Goal: Transaction & Acquisition: Purchase product/service

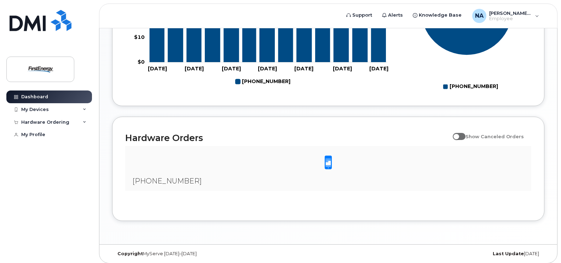
scroll to position [411, 0]
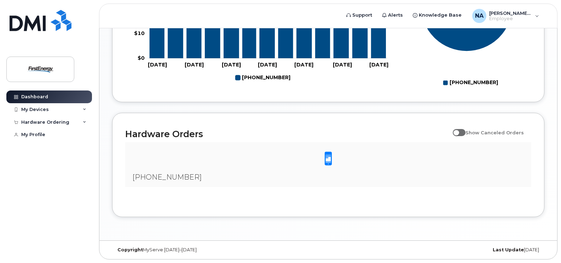
click at [327, 160] on span at bounding box center [328, 159] width 14 height 15
click at [159, 182] on div "[PHONE_NUMBER]" at bounding box center [328, 164] width 406 height 45
click at [161, 181] on span "[PHONE_NUMBER]" at bounding box center [166, 177] width 69 height 8
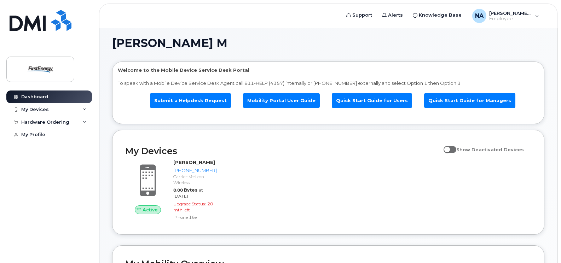
scroll to position [0, 0]
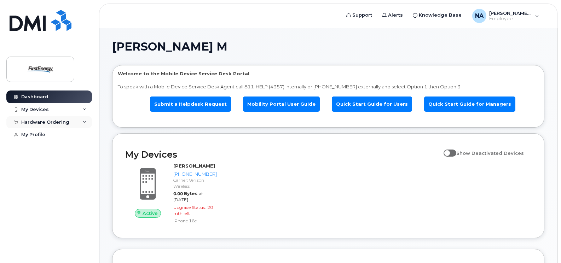
click at [82, 125] on div "Hardware Ordering" at bounding box center [49, 122] width 86 height 13
click at [40, 129] on link "My Orders" at bounding box center [55, 135] width 73 height 13
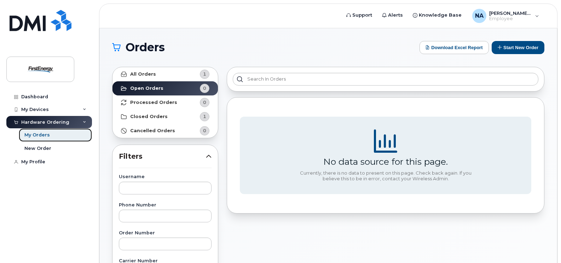
click at [44, 133] on div "My Orders" at bounding box center [36, 135] width 25 height 6
click at [43, 136] on div "My Orders" at bounding box center [36, 135] width 25 height 6
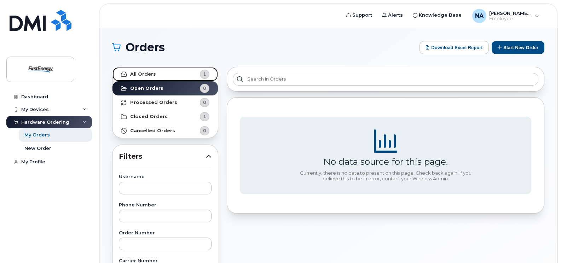
click at [142, 72] on strong "All Orders" at bounding box center [143, 75] width 26 height 6
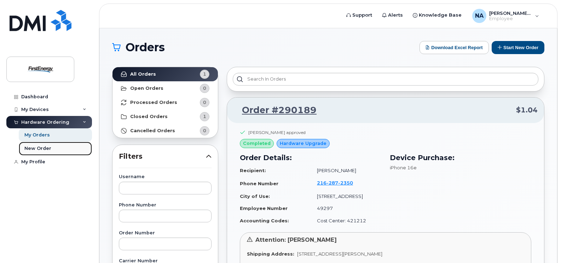
click at [46, 148] on div "New Order" at bounding box center [37, 148] width 27 height 6
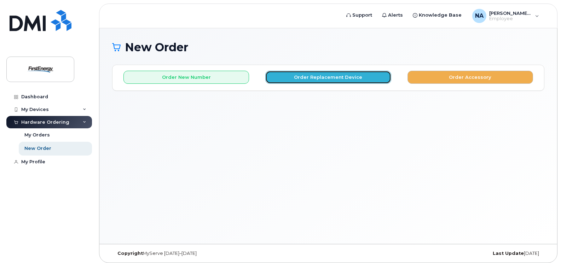
click at [329, 79] on button "Order Replacement Device" at bounding box center [328, 77] width 126 height 13
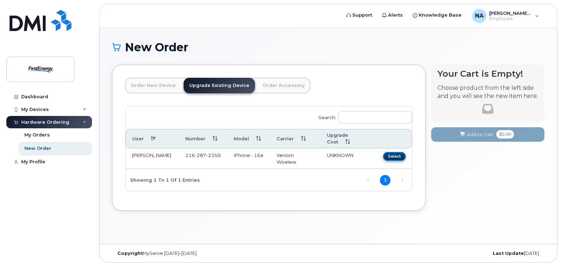
click at [399, 152] on button "Select" at bounding box center [394, 156] width 23 height 9
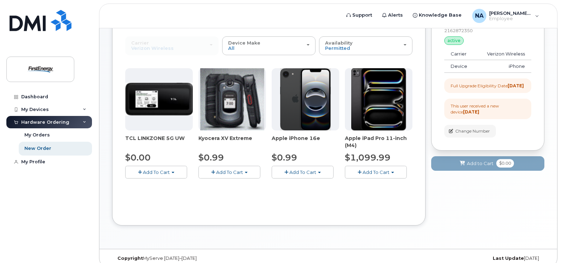
scroll to position [71, 0]
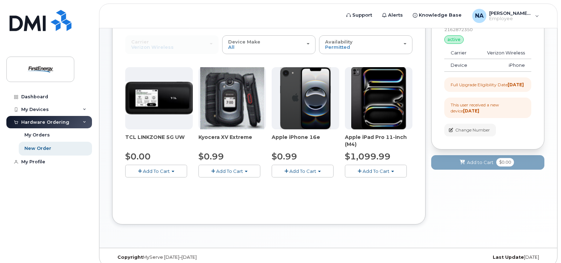
click at [298, 175] on button "Add To Cart" at bounding box center [303, 171] width 62 height 12
click at [321, 173] on button "Add To Cart" at bounding box center [303, 171] width 62 height 12
click at [303, 174] on button "Add To Cart" at bounding box center [303, 171] width 62 height 12
click at [301, 184] on link "$0.99 - 2 Year Upgrade" at bounding box center [308, 184] width 68 height 9
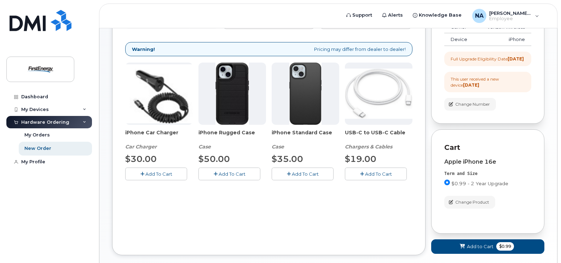
scroll to position [35, 0]
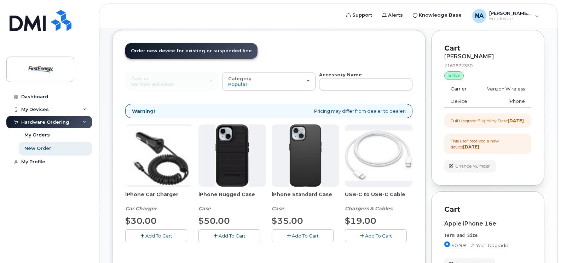
click at [490, 150] on div "This user received a new device 3 months ago" at bounding box center [488, 144] width 74 height 12
click at [43, 97] on div "Dashboard" at bounding box center [34, 97] width 27 height 6
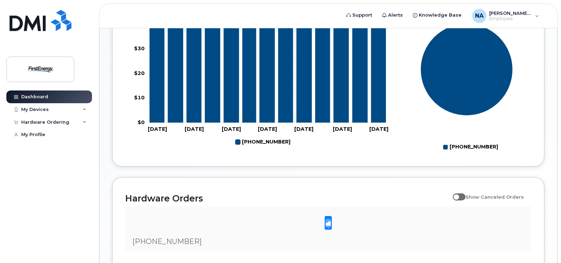
scroll to position [411, 0]
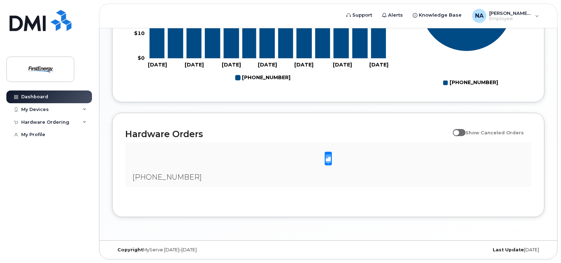
click at [464, 131] on span at bounding box center [459, 132] width 13 height 7
click at [459, 131] on input "Show Canceled Orders" at bounding box center [456, 129] width 6 height 6
click at [464, 131] on span at bounding box center [459, 132] width 13 height 7
click at [459, 131] on input "Show Canceled Orders" at bounding box center [456, 129] width 6 height 6
checkbox input "false"
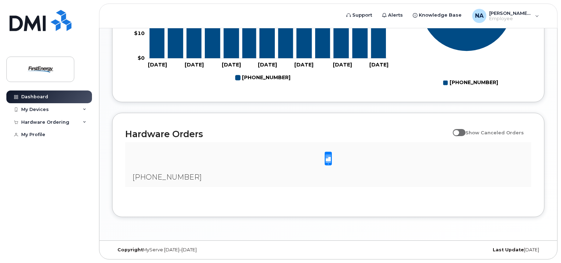
click at [327, 156] on span at bounding box center [328, 159] width 14 height 15
click at [161, 178] on span "[PHONE_NUMBER]" at bounding box center [166, 177] width 69 height 8
click at [85, 107] on div "My Devices" at bounding box center [49, 109] width 86 height 13
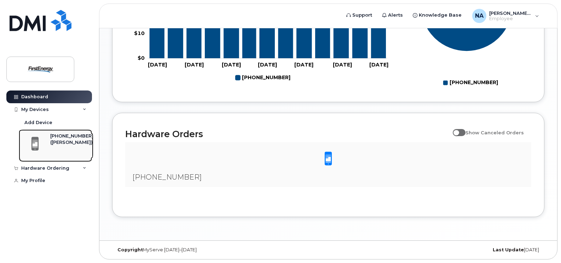
click at [66, 138] on div "[PHONE_NUMBER]" at bounding box center [71, 136] width 43 height 6
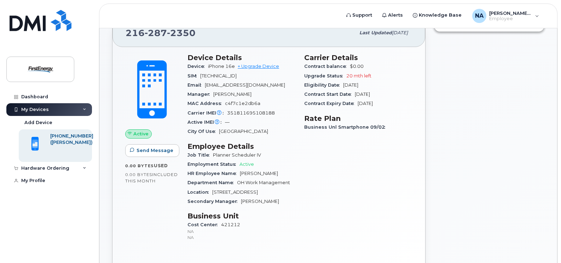
scroll to position [35, 0]
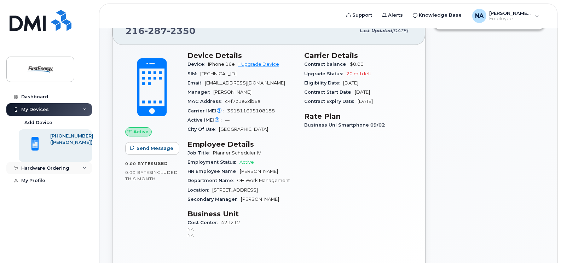
click at [59, 166] on div "Hardware Ordering" at bounding box center [45, 169] width 48 height 6
click at [34, 95] on div "Dashboard" at bounding box center [34, 97] width 27 height 6
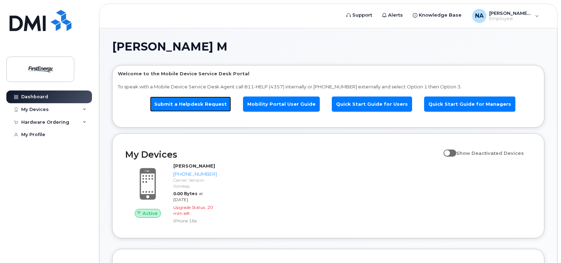
click at [221, 106] on link "Submit a Helpdesk Request" at bounding box center [190, 104] width 81 height 15
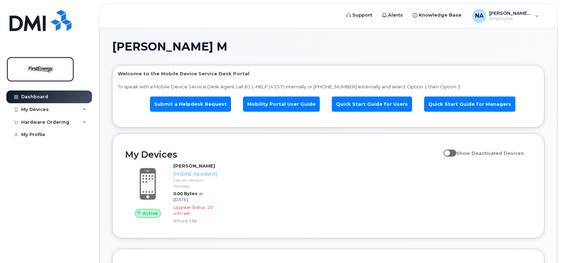
click at [49, 69] on img at bounding box center [40, 69] width 55 height 21
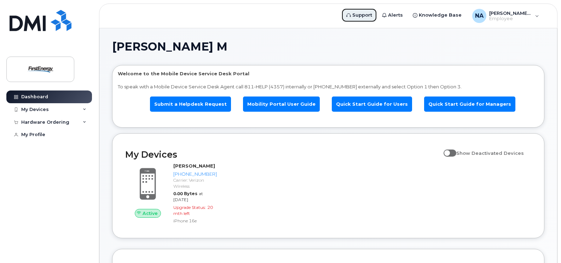
click at [360, 18] on span "Support" at bounding box center [363, 15] width 20 height 7
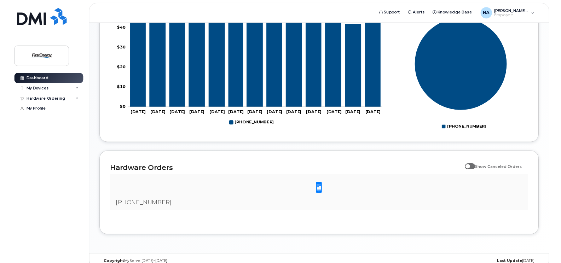
scroll to position [339, 0]
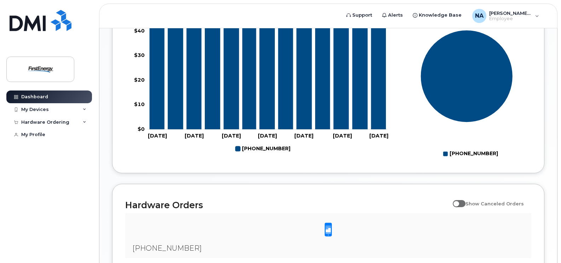
click at [549, 30] on div "Novak, Autumn M Welcome to the Mobile Device Service Desk Portal To speak with …" at bounding box center [328, 0] width 458 height 623
click at [514, 15] on span "Novak, Autumn M" at bounding box center [511, 13] width 42 height 6
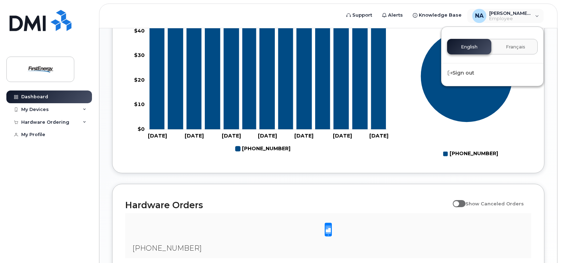
drag, startPoint x: 544, startPoint y: 6, endPoint x: 548, endPoint y: 8, distance: 4.5
click at [544, 5] on header "Support Alerts Knowledge Base NA Novak, Autumn M Employee English Français Sign…" at bounding box center [328, 16] width 459 height 25
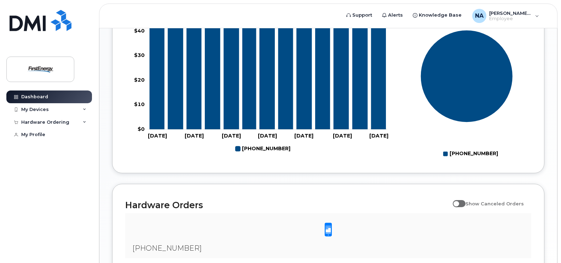
click at [522, 8] on header "Support Alerts Knowledge Base NA Novak, Autumn M Employee English Français Sign…" at bounding box center [328, 16] width 459 height 25
click at [522, 13] on span "Novak, Autumn M" at bounding box center [511, 13] width 42 height 6
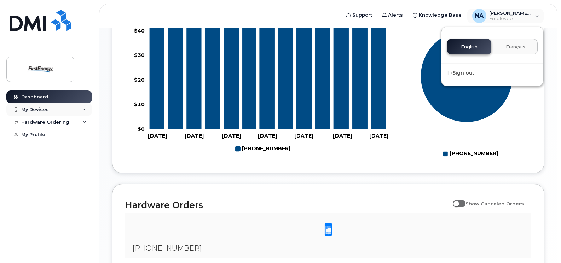
click at [41, 103] on div "My Devices" at bounding box center [49, 109] width 86 height 13
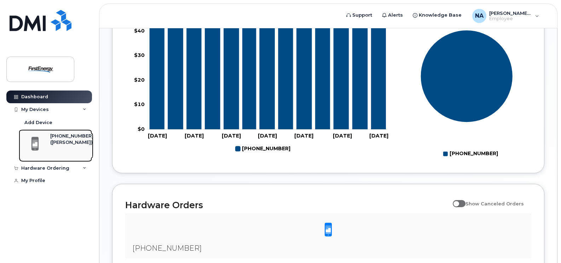
click at [58, 146] on div "(Autumn M Novak)" at bounding box center [71, 142] width 43 height 6
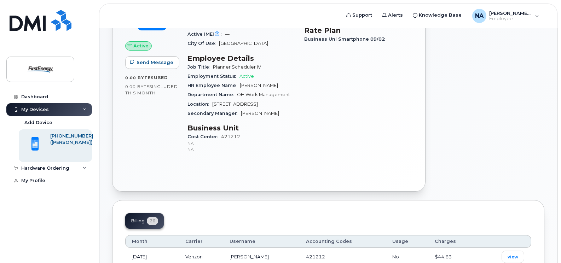
scroll to position [142, 0]
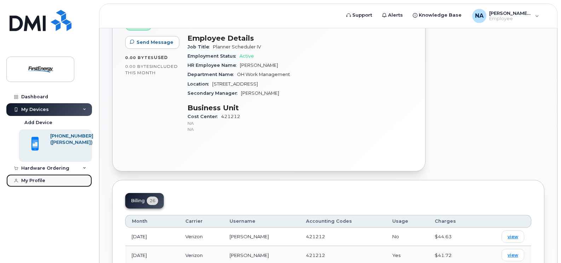
click at [48, 179] on link "My Profile" at bounding box center [49, 181] width 86 height 13
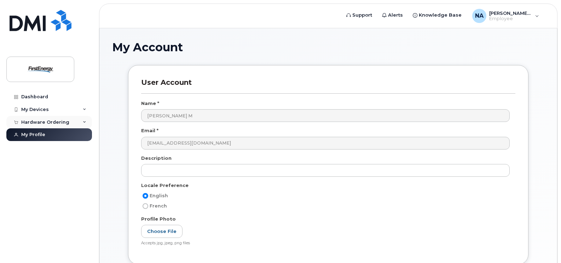
click at [37, 126] on div "Hardware Ordering" at bounding box center [49, 122] width 86 height 13
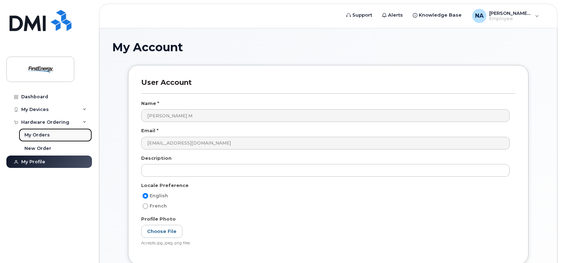
click at [40, 131] on link "My Orders" at bounding box center [55, 135] width 73 height 13
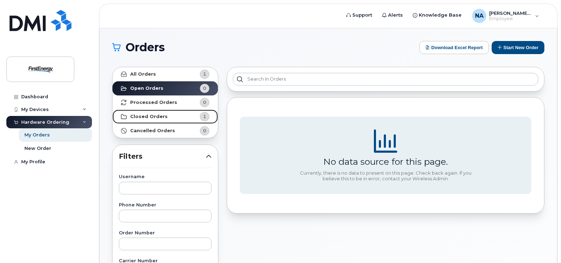
click at [175, 118] on link "Closed Orders 1" at bounding box center [165, 117] width 105 height 14
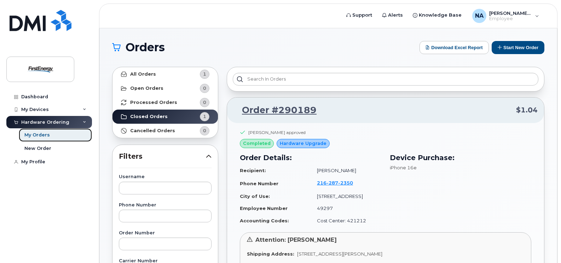
click at [43, 135] on div "My Orders" at bounding box center [36, 135] width 25 height 6
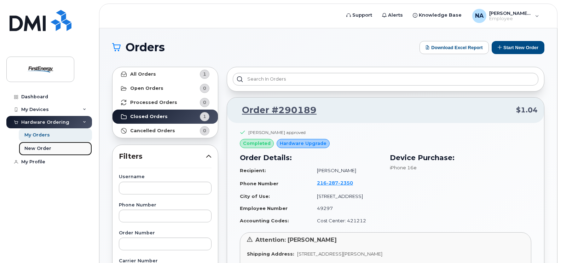
click at [47, 148] on div "New Order" at bounding box center [37, 148] width 27 height 6
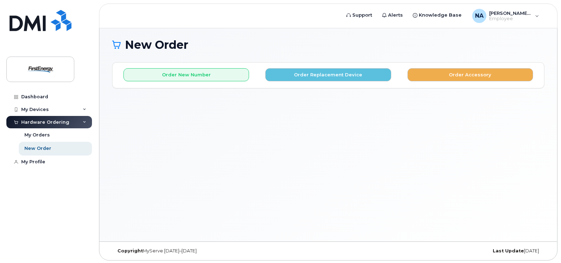
scroll to position [4, 0]
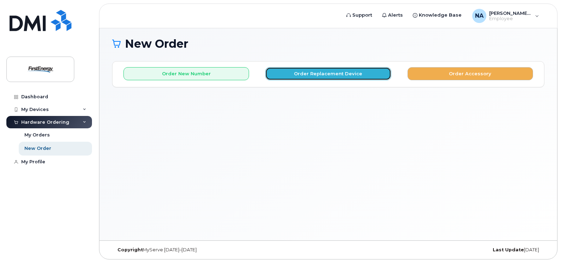
click at [350, 78] on button "Order Replacement Device" at bounding box center [328, 73] width 126 height 13
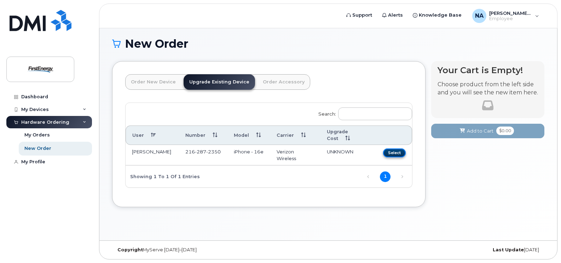
click at [401, 149] on button "Select" at bounding box center [394, 153] width 23 height 9
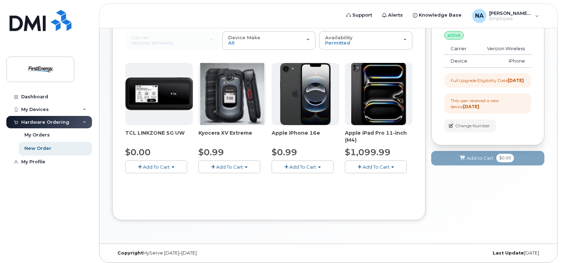
scroll to position [78, 0]
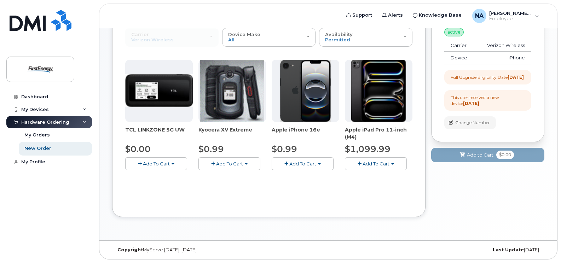
click at [304, 165] on span "Add To Cart" at bounding box center [303, 164] width 27 height 6
click at [314, 179] on link "$0.99 - 2 Year Upgrade" at bounding box center [308, 177] width 68 height 9
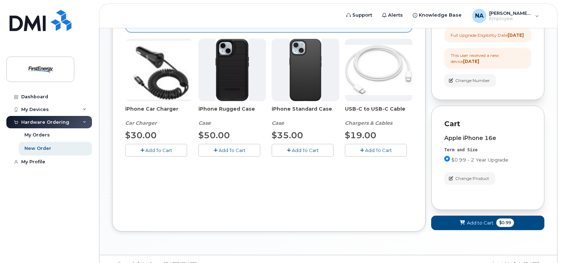
scroll to position [141, 0]
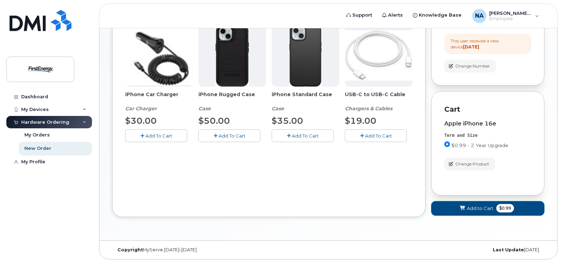
click at [464, 211] on icon at bounding box center [462, 208] width 5 height 5
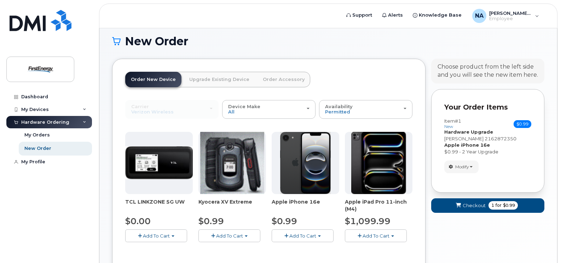
scroll to position [0, 0]
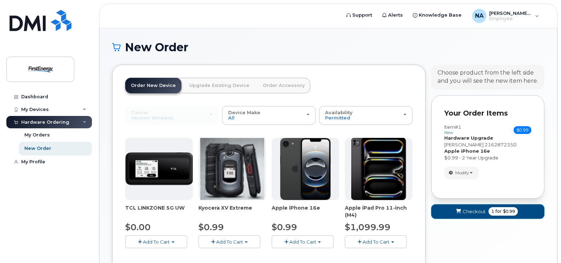
click at [477, 209] on span "Checkout" at bounding box center [474, 212] width 23 height 7
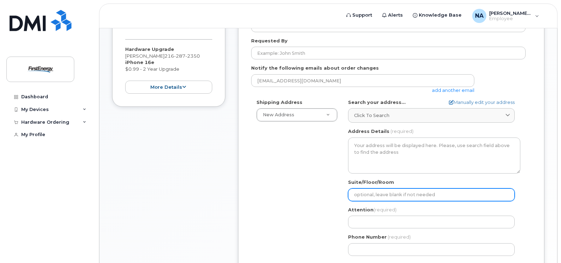
scroll to position [142, 0]
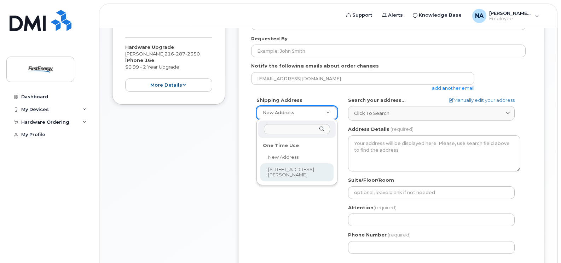
select select "[STREET_ADDRESS][PERSON_NAME]"
type input "[PERSON_NAME]"
type input "2162258025"
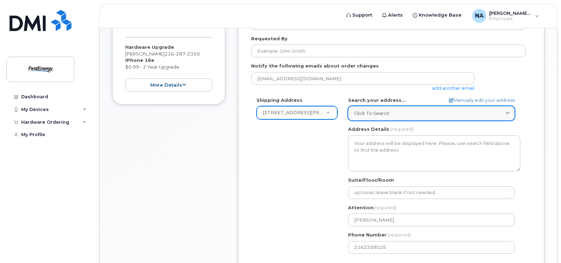
click at [411, 107] on link "Click to search" at bounding box center [431, 113] width 167 height 15
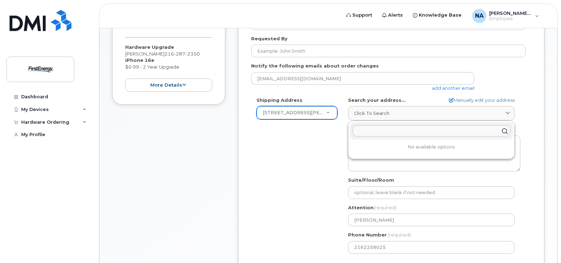
click at [319, 156] on div "Shipping Address [STREET_ADDRESS][GEOGRAPHIC_DATA][PERSON_NAME] [STREET_ADDRESS…" at bounding box center [388, 178] width 275 height 162
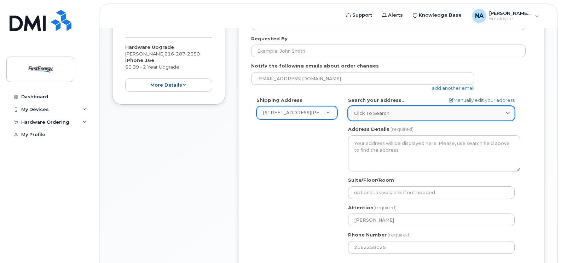
click at [389, 118] on link "Click to search" at bounding box center [431, 113] width 167 height 15
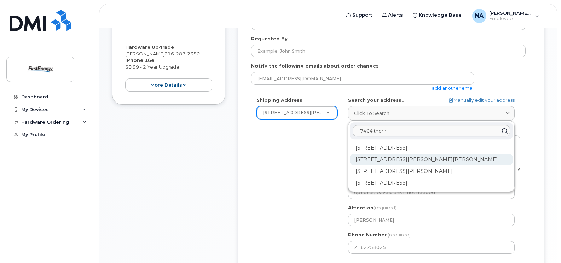
type input "7404 thorn"
click at [397, 159] on div "[STREET_ADDRESS][PERSON_NAME][PERSON_NAME]" at bounding box center [431, 160] width 163 height 12
select select
type textarea "[STREET_ADDRESS][PERSON_NAME][PERSON_NAME]"
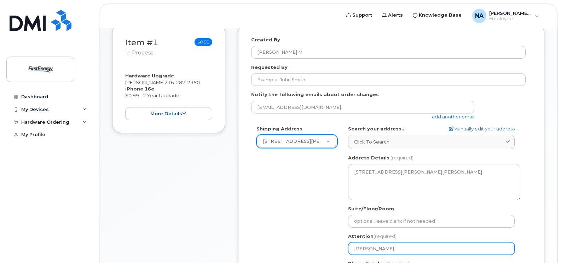
scroll to position [106, 0]
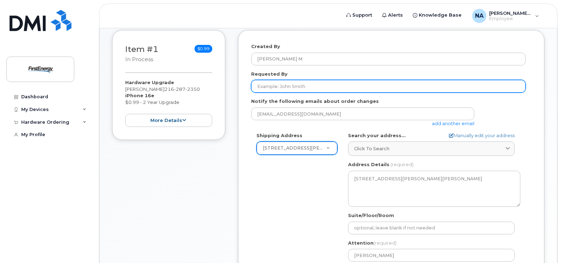
click at [302, 84] on input "Requested By" at bounding box center [388, 86] width 275 height 13
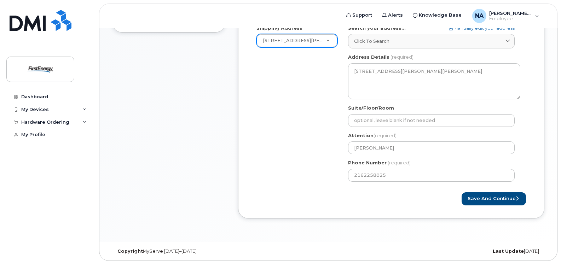
scroll to position [215, 0]
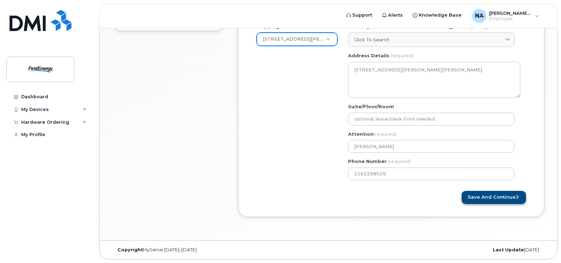
type input "[PERSON_NAME]"
click at [497, 195] on button "Save and Continue" at bounding box center [494, 197] width 64 height 13
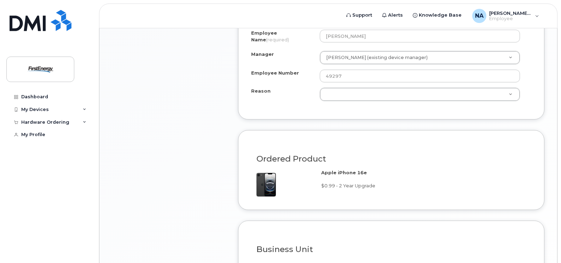
scroll to position [460, 0]
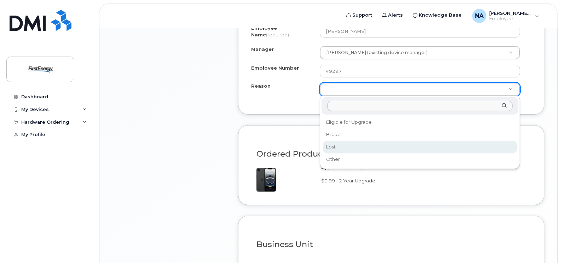
select select "lost"
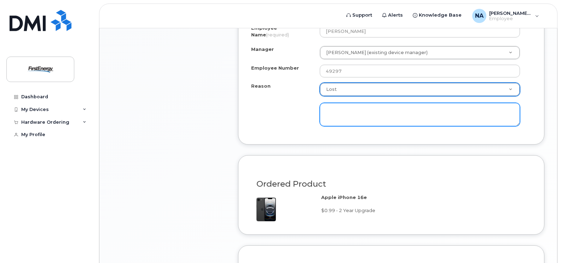
click at [383, 118] on textarea at bounding box center [420, 114] width 200 height 23
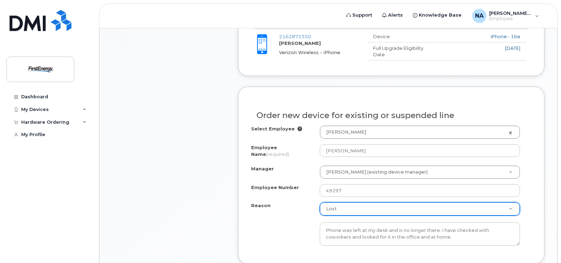
scroll to position [424, 0]
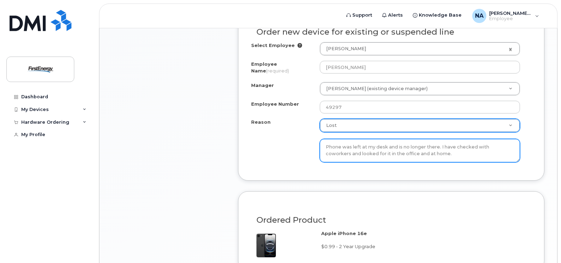
click at [398, 147] on textarea "Phone was left at my desk and is no longer there. I have checked with coworkers…" at bounding box center [420, 150] width 200 height 23
click at [490, 156] on textarea "Phone was left at my desk, and it is no longer there. I have checked with cowor…" at bounding box center [420, 150] width 200 height 23
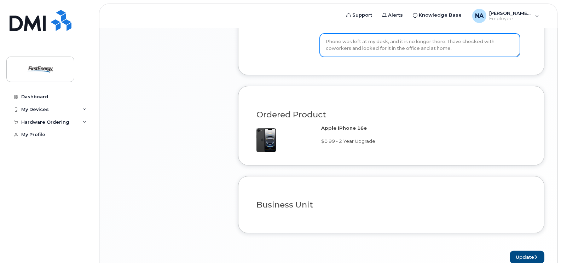
scroll to position [566, 0]
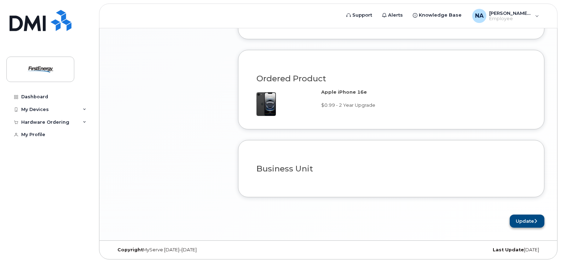
type textarea "Phone was left at my desk, and it is no longer there. I have checked with cowor…"
click at [537, 220] on button "Update" at bounding box center [527, 221] width 35 height 13
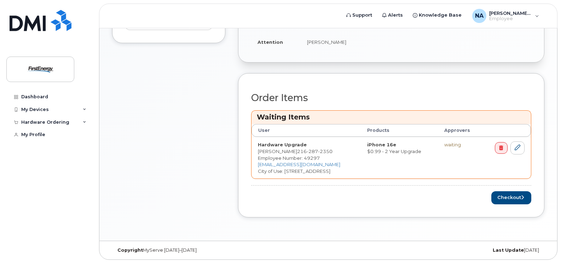
scroll to position [234, 0]
click at [511, 192] on button "Checkout" at bounding box center [512, 197] width 40 height 13
